Goal: Information Seeking & Learning: Learn about a topic

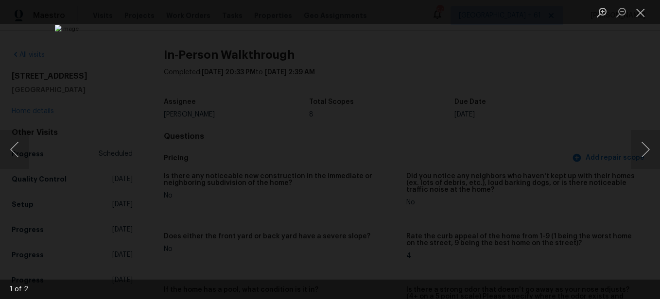
scroll to position [1313, 0]
click at [640, 15] on button "Close lightbox" at bounding box center [640, 12] width 19 height 17
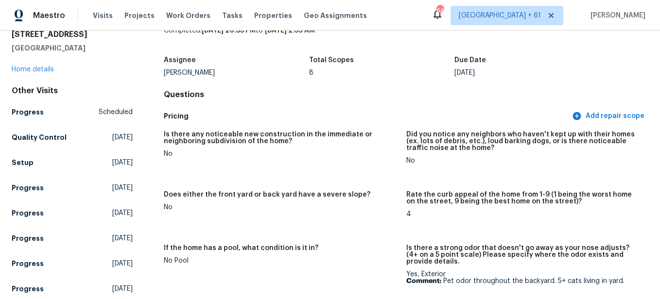
scroll to position [0, 0]
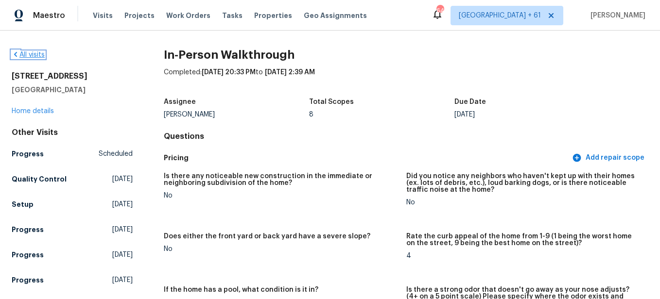
click at [36, 57] on link "All visits" at bounding box center [28, 55] width 33 height 7
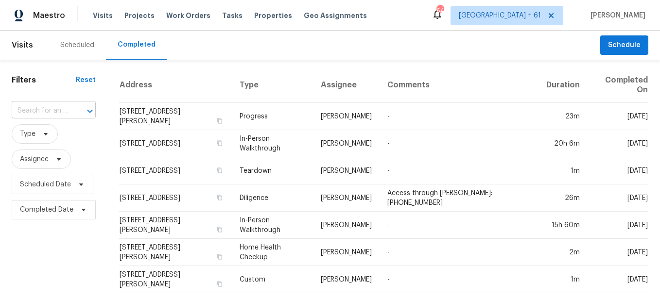
click at [50, 113] on input "text" at bounding box center [40, 111] width 57 height 15
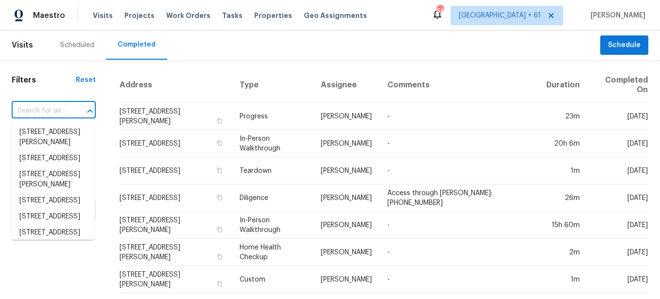
paste input "[STREET_ADDRESS]"
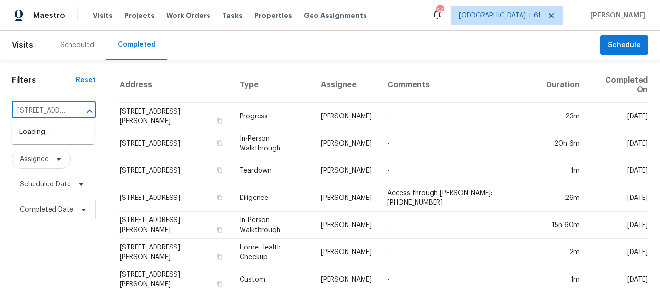
scroll to position [0, 85]
type input "[STREET_ADDRESS]"
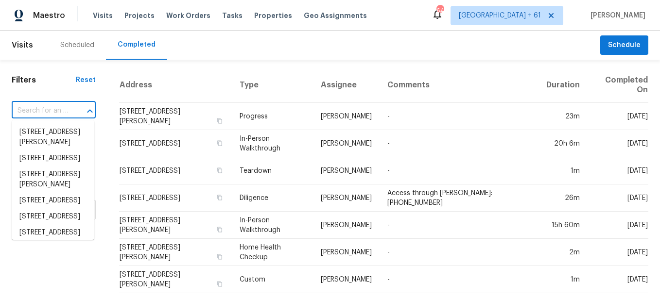
scroll to position [0, 0]
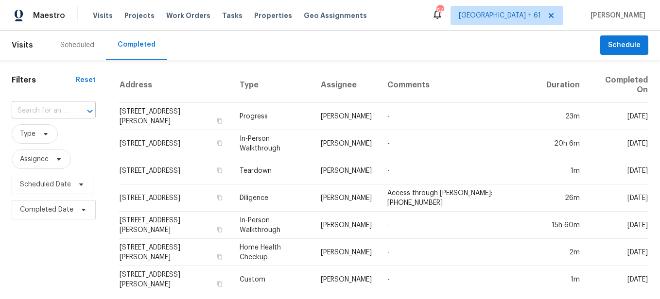
click at [39, 110] on input "text" at bounding box center [40, 111] width 57 height 15
paste input "[STREET_ADDRESS]"
type input "[STREET_ADDRESS]"
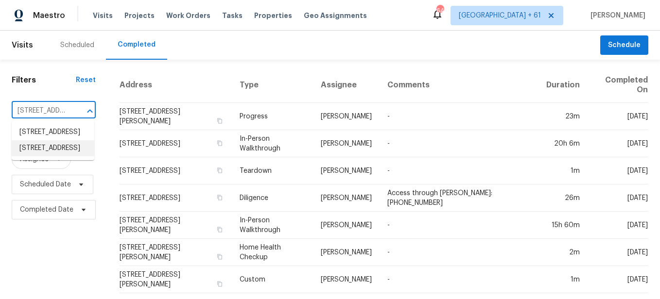
click at [21, 157] on li "[STREET_ADDRESS]" at bounding box center [53, 149] width 83 height 16
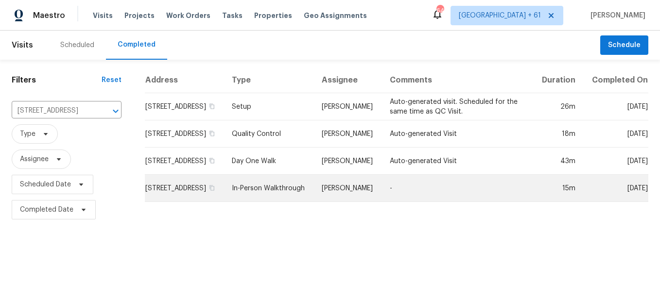
click at [282, 196] on td "In-Person Walkthrough" at bounding box center [269, 188] width 90 height 27
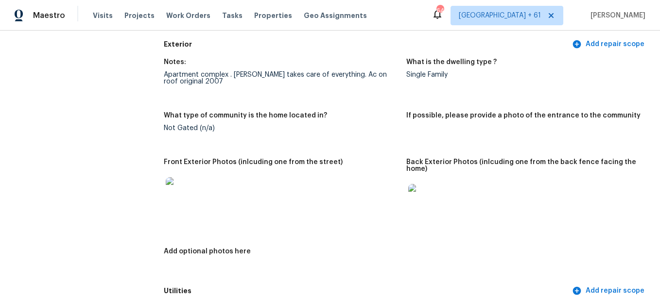
scroll to position [389, 0]
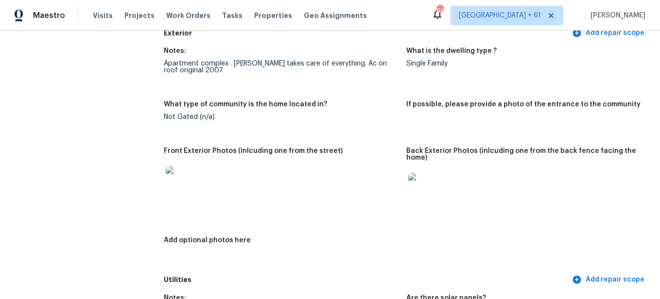
click at [171, 176] on img at bounding box center [181, 181] width 31 height 31
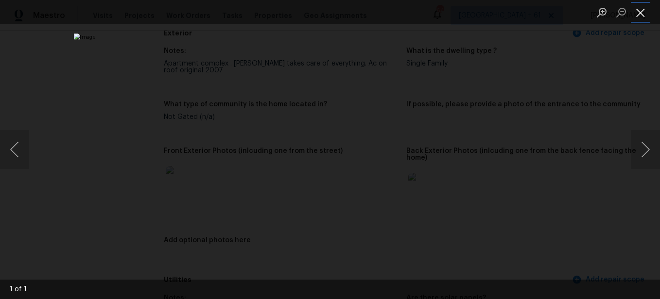
click at [639, 15] on button "Close lightbox" at bounding box center [640, 12] width 19 height 17
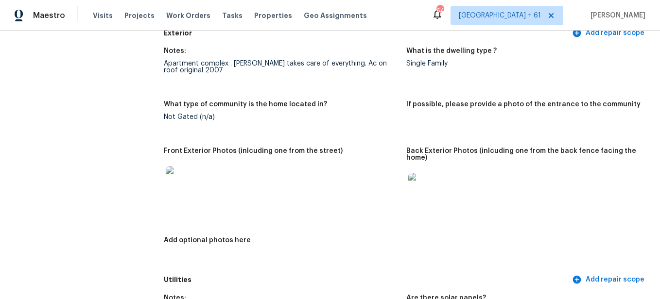
click at [416, 194] on img at bounding box center [423, 188] width 31 height 31
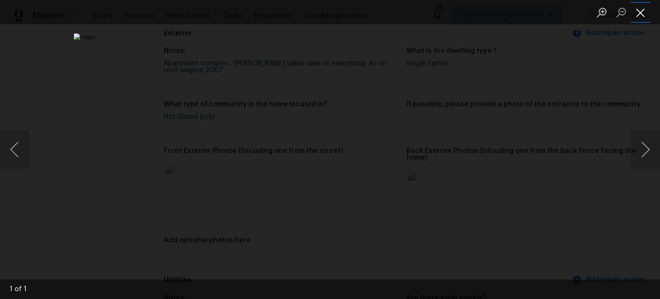
click at [638, 13] on button "Close lightbox" at bounding box center [640, 12] width 19 height 17
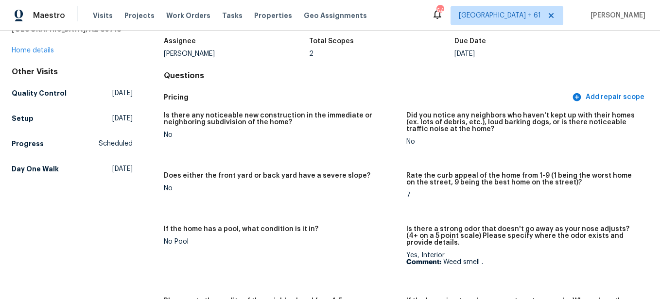
scroll to position [0, 0]
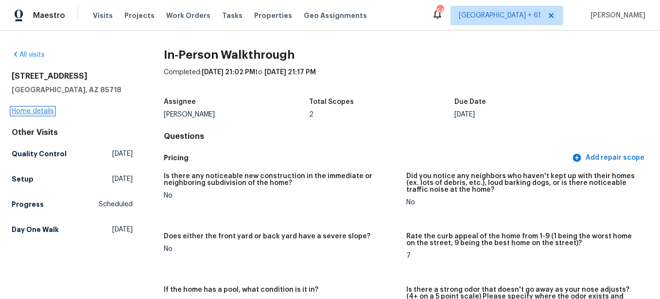
click at [37, 113] on link "Home details" at bounding box center [33, 111] width 42 height 7
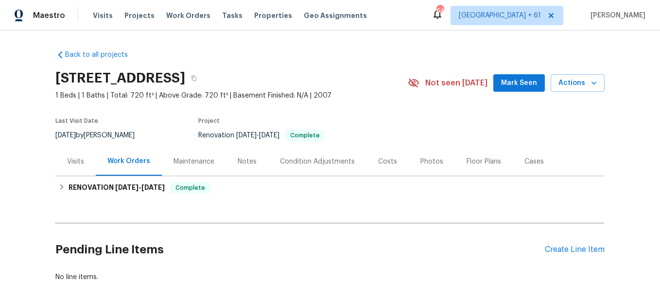
click at [416, 169] on div "Photos" at bounding box center [432, 161] width 46 height 29
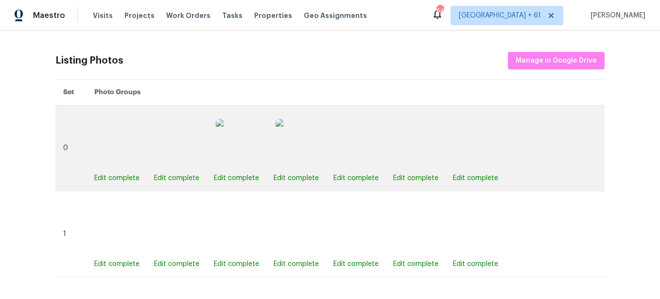
scroll to position [340, 0]
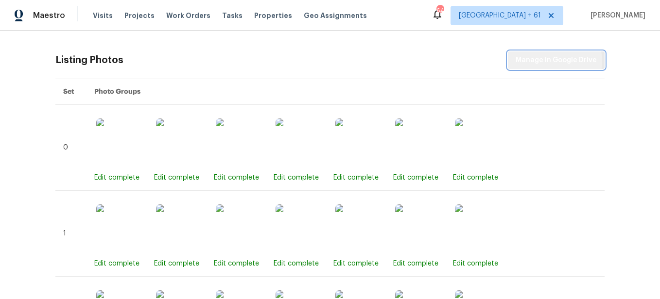
click at [548, 61] on span "Manage in Google Drive" at bounding box center [556, 60] width 81 height 12
